Goal: Information Seeking & Learning: Learn about a topic

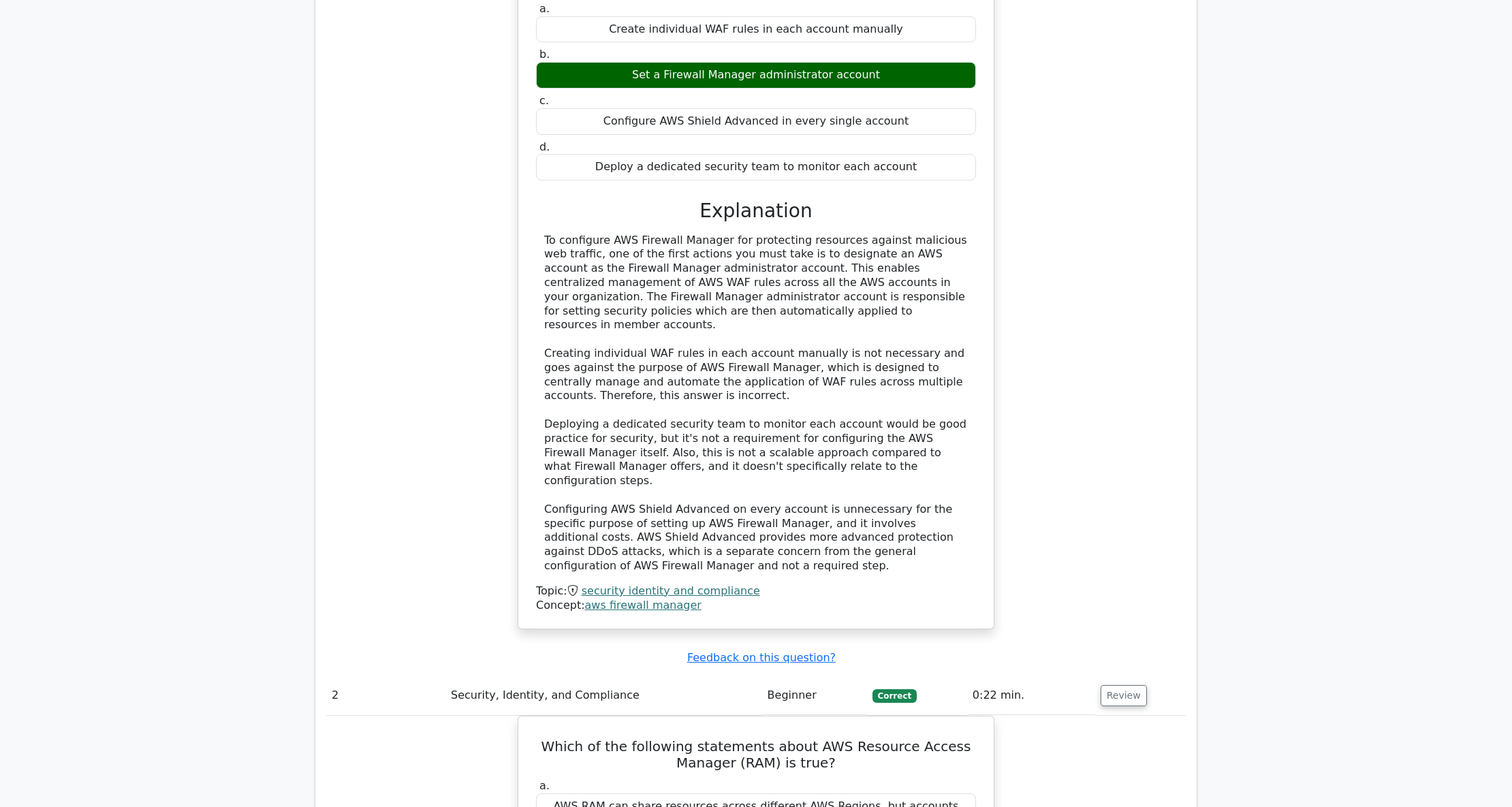
scroll to position [1453, 0]
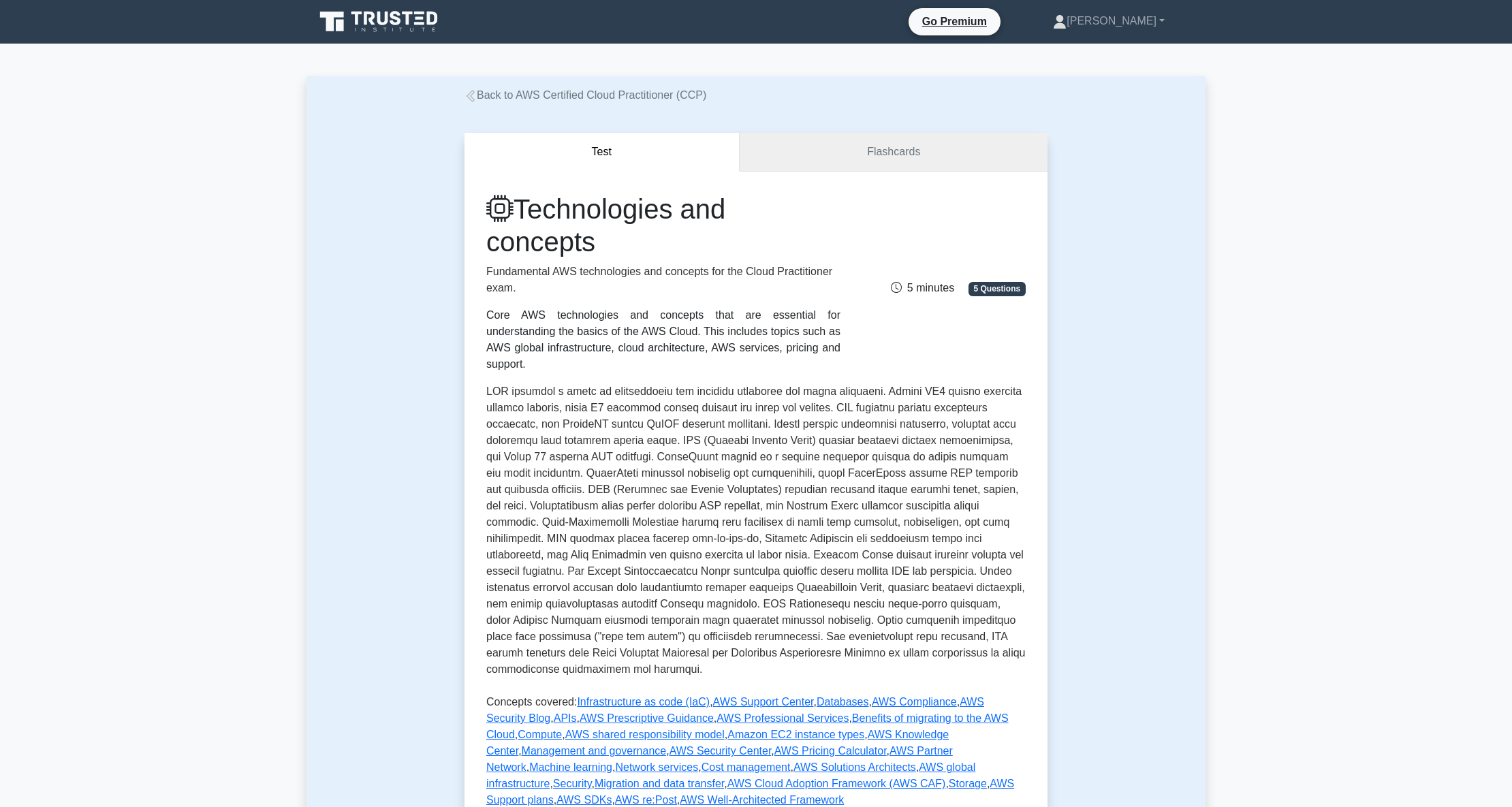
click at [900, 148] on link "Flashcards" at bounding box center [893, 152] width 308 height 39
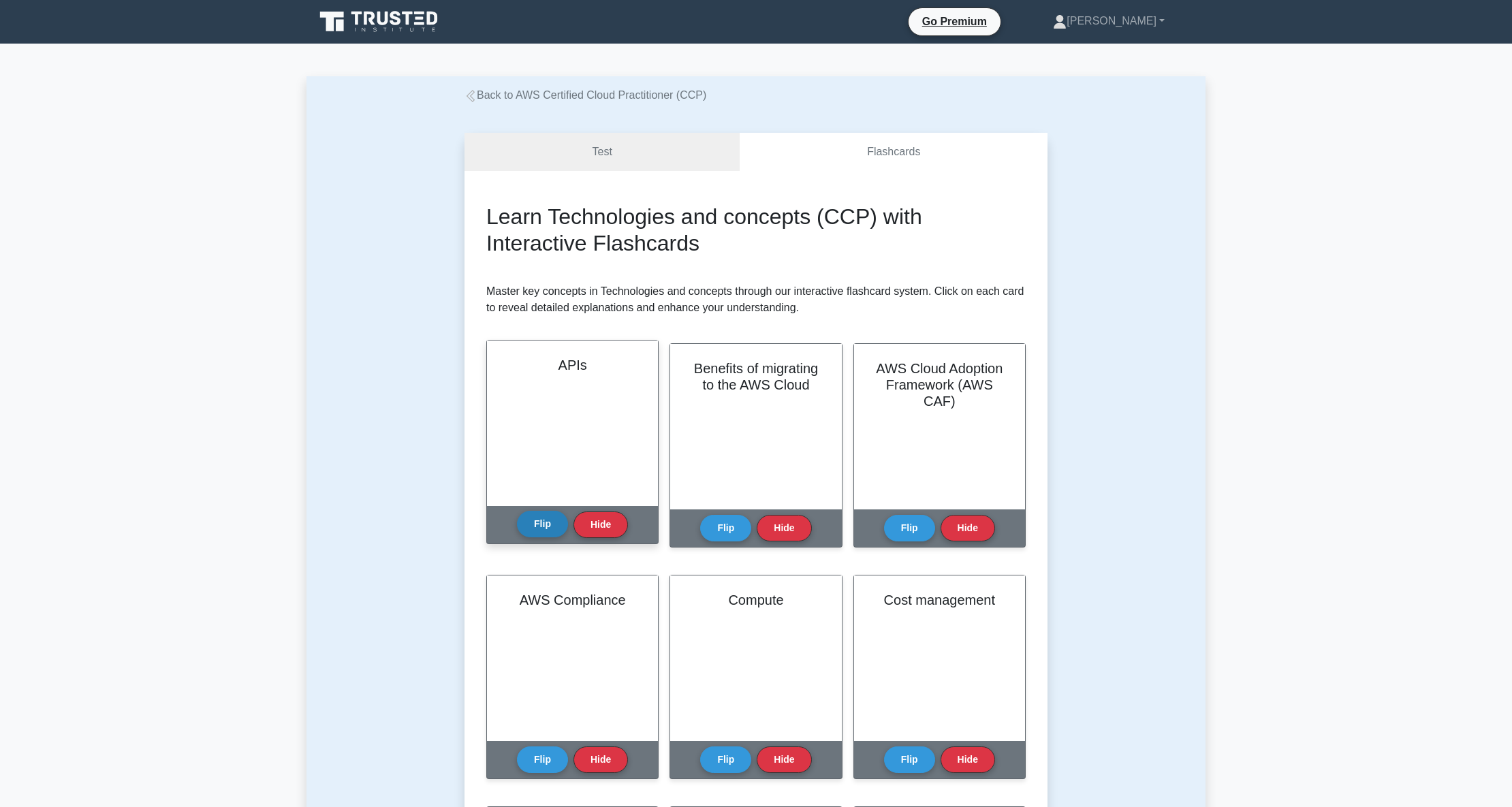
click at [531, 525] on button "Flip" at bounding box center [542, 524] width 51 height 26
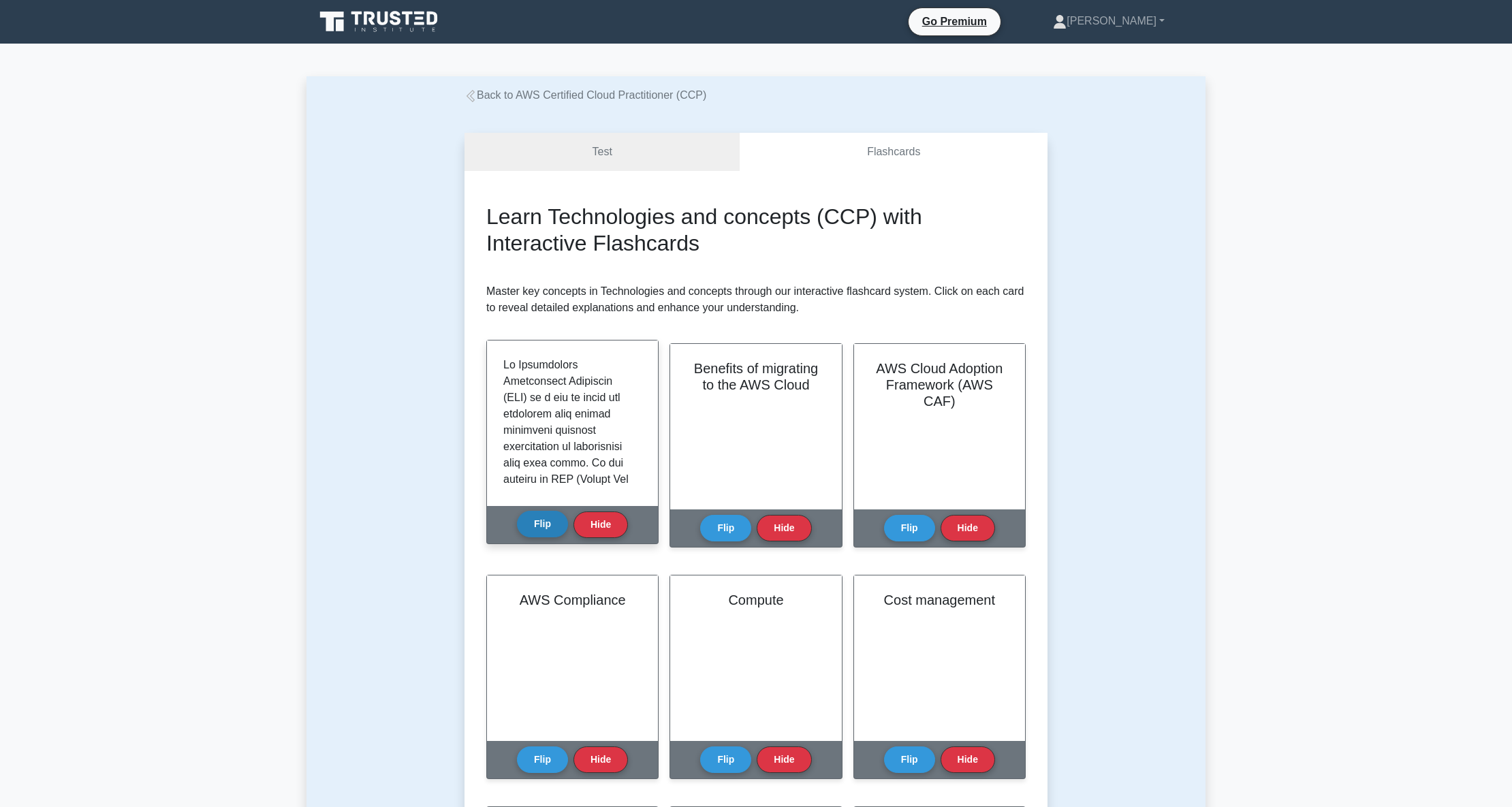
click at [545, 529] on button "Flip" at bounding box center [542, 524] width 51 height 26
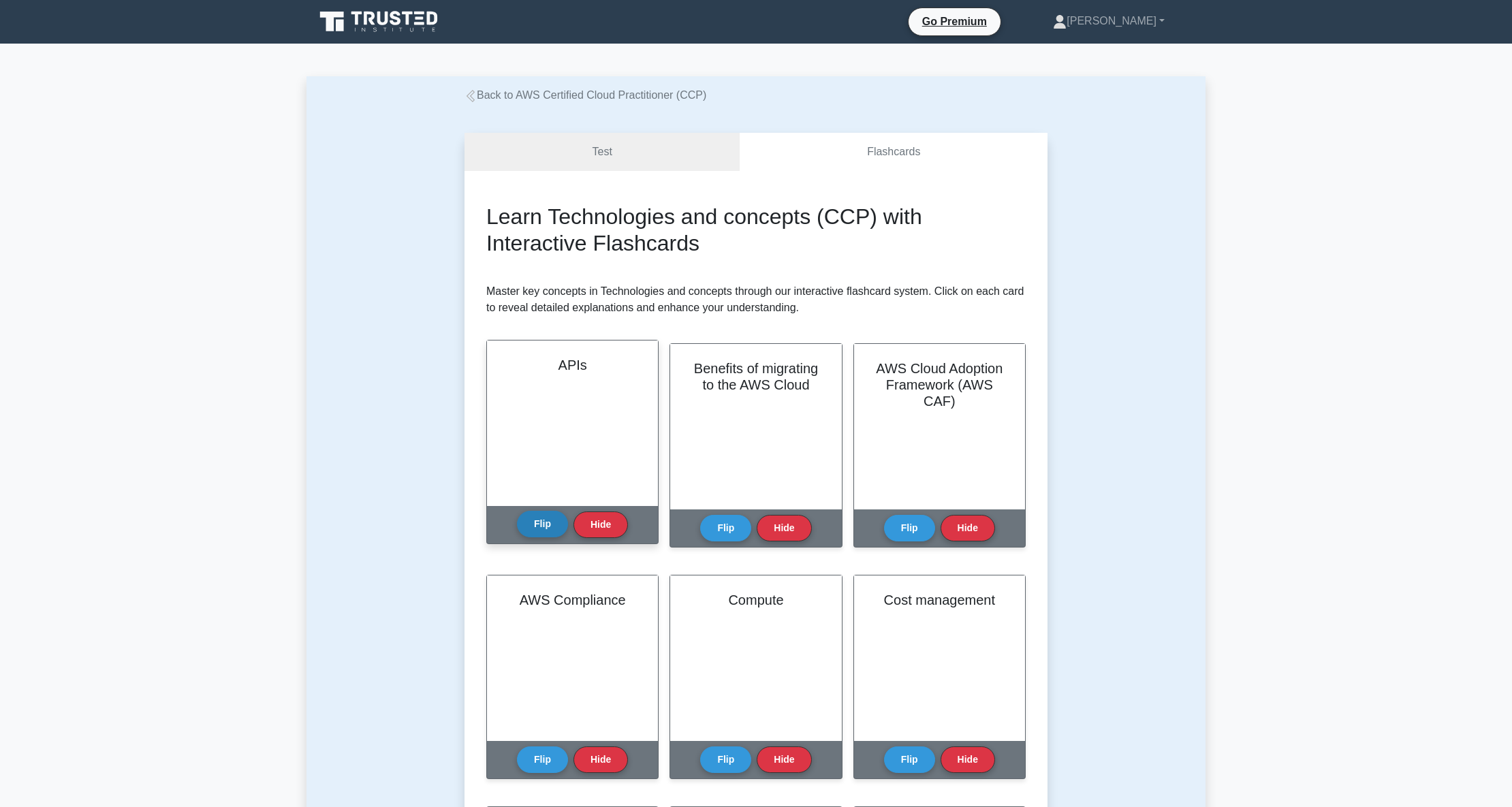
click at [532, 522] on button "Flip" at bounding box center [542, 524] width 51 height 26
